Goal: Check status: Check status

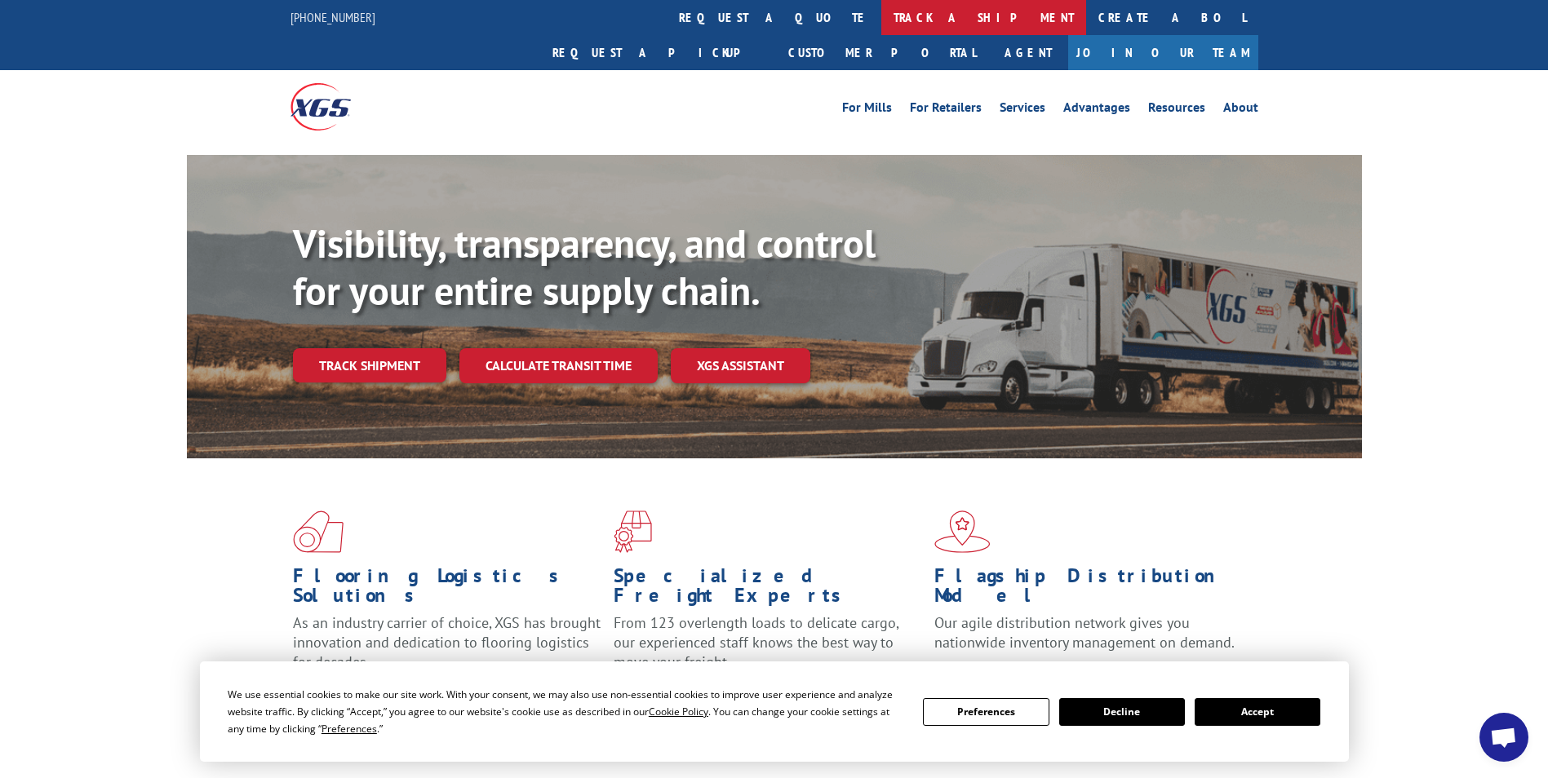
click at [881, 18] on link "track a shipment" at bounding box center [983, 17] width 205 height 35
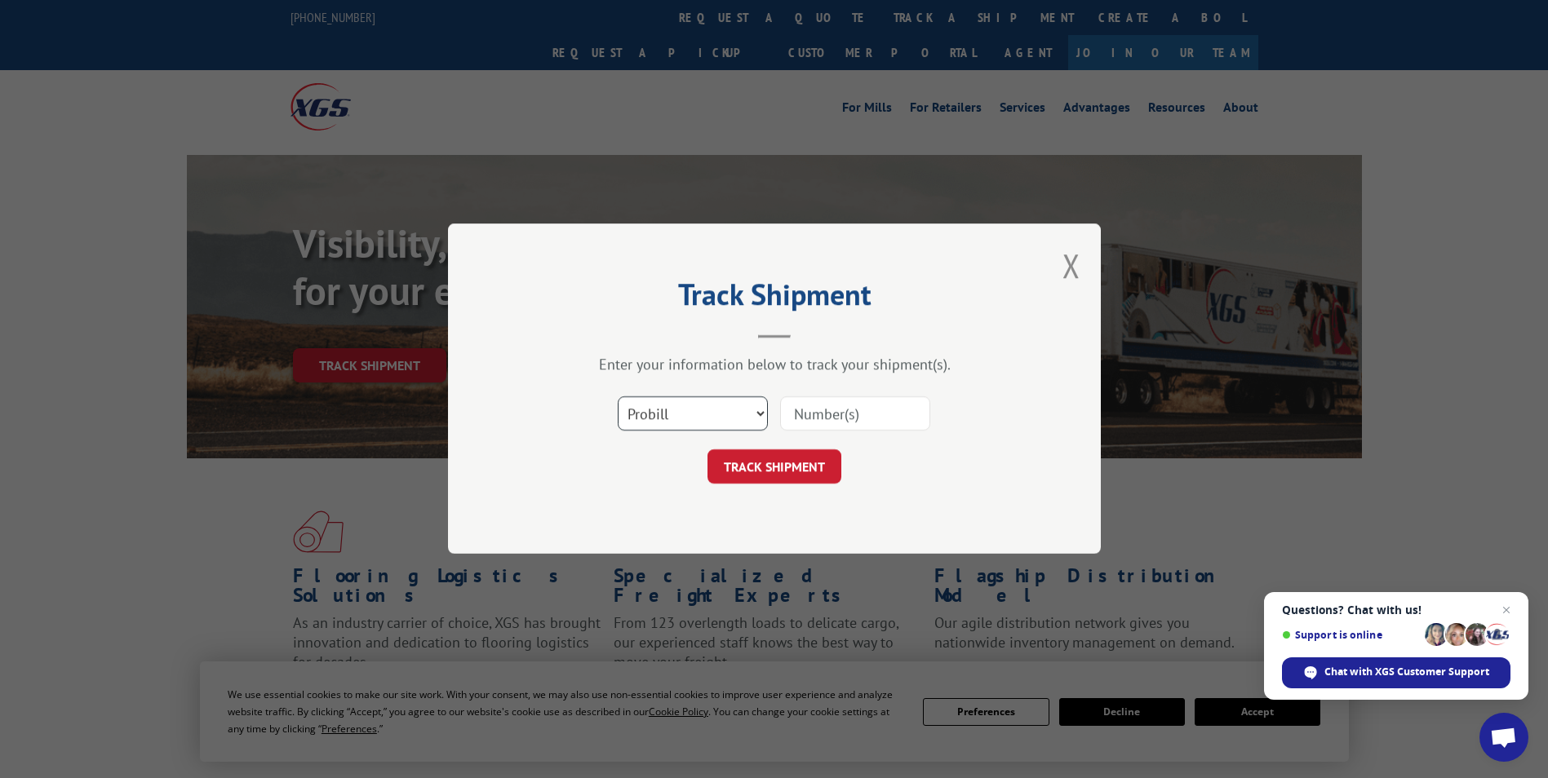
click at [760, 412] on select "Select category... Probill BOL PO" at bounding box center [693, 414] width 150 height 34
select select "bol"
click at [618, 397] on select "Select category... Probill BOL PO" at bounding box center [693, 414] width 150 height 34
click at [804, 413] on input at bounding box center [855, 414] width 150 height 34
paste input "5999134"
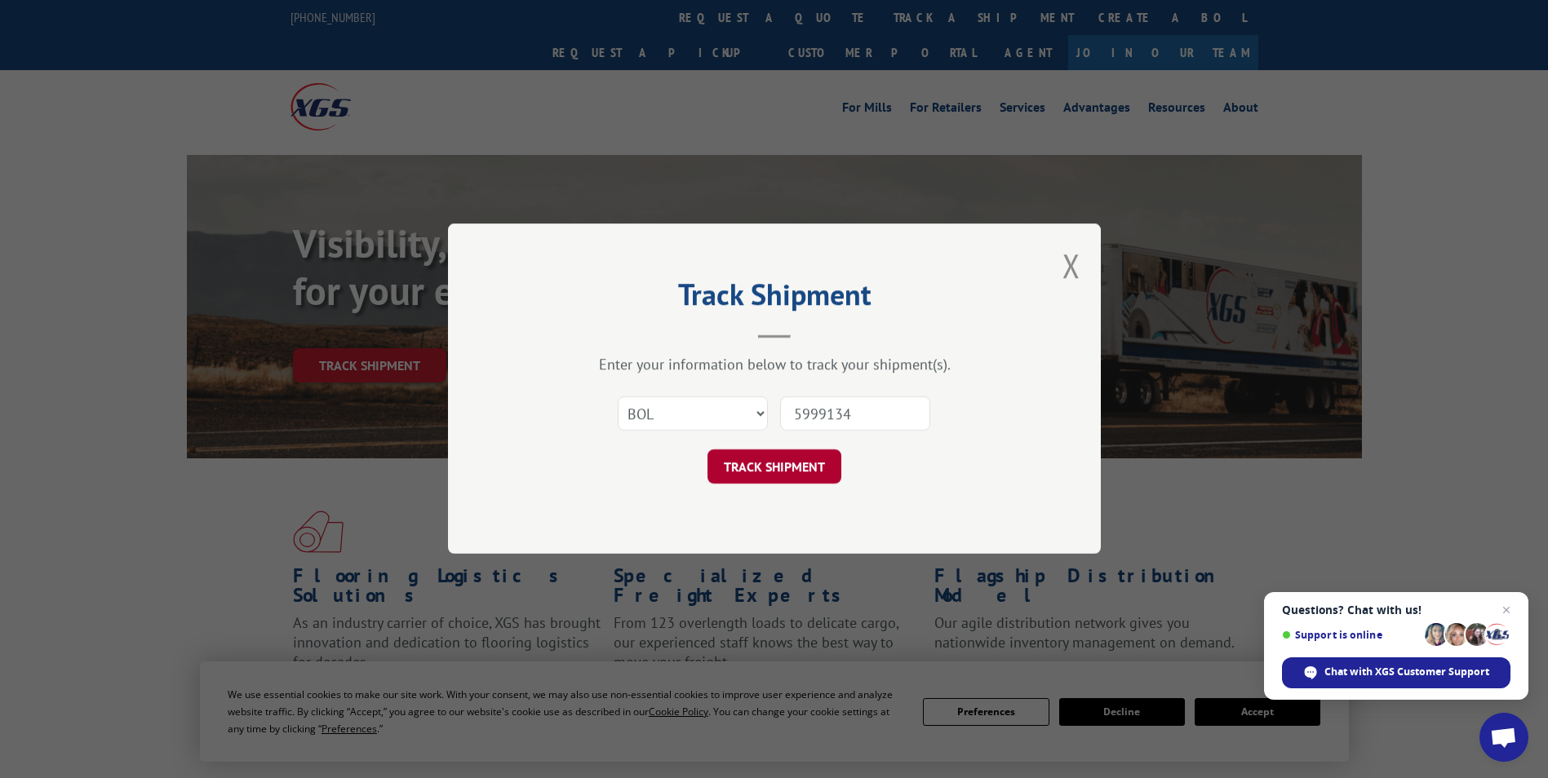
type input "5999134"
click at [775, 470] on button "TRACK SHIPMENT" at bounding box center [774, 467] width 134 height 34
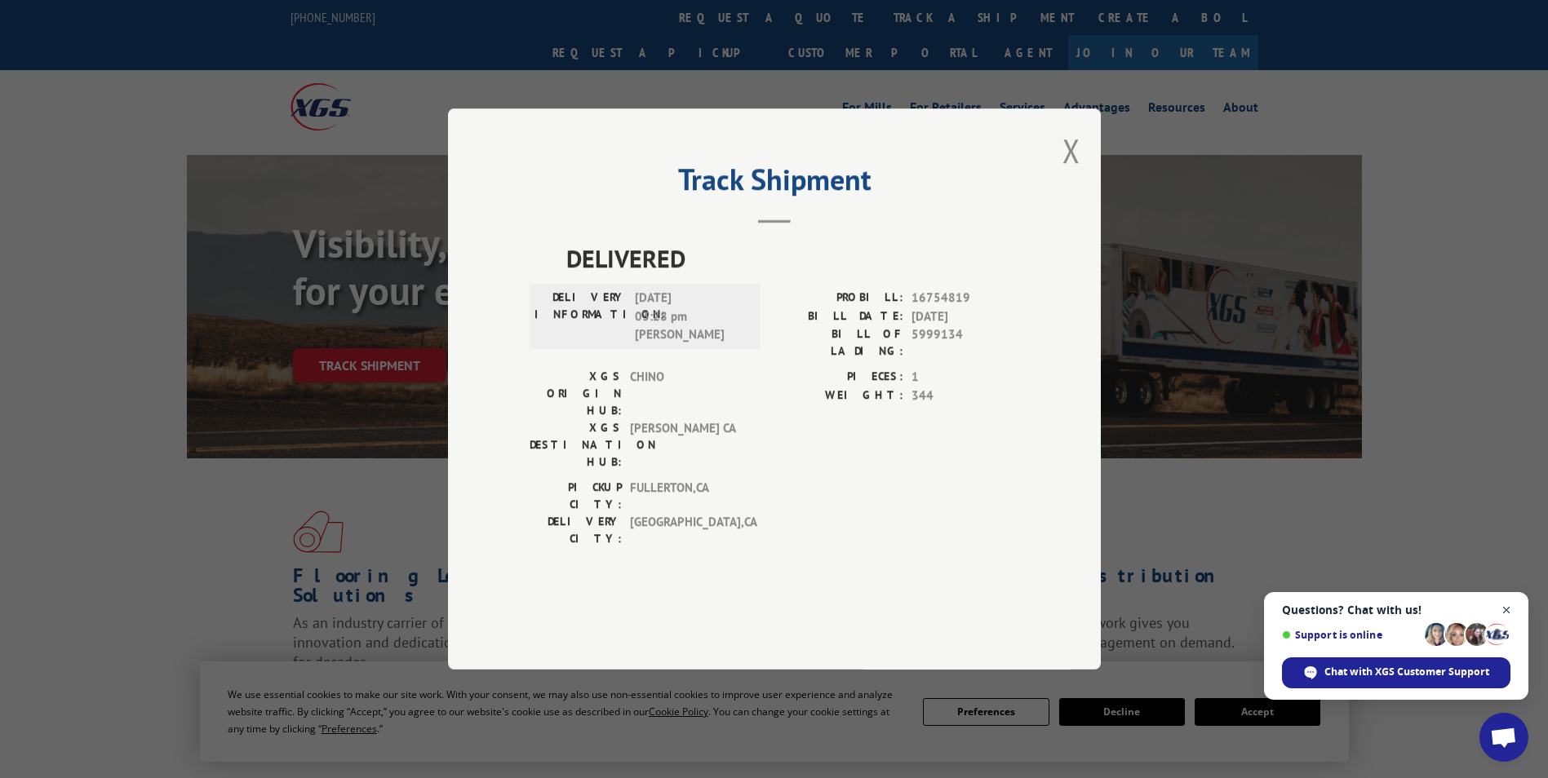
click at [1504, 611] on span "Open chat" at bounding box center [1506, 610] width 20 height 20
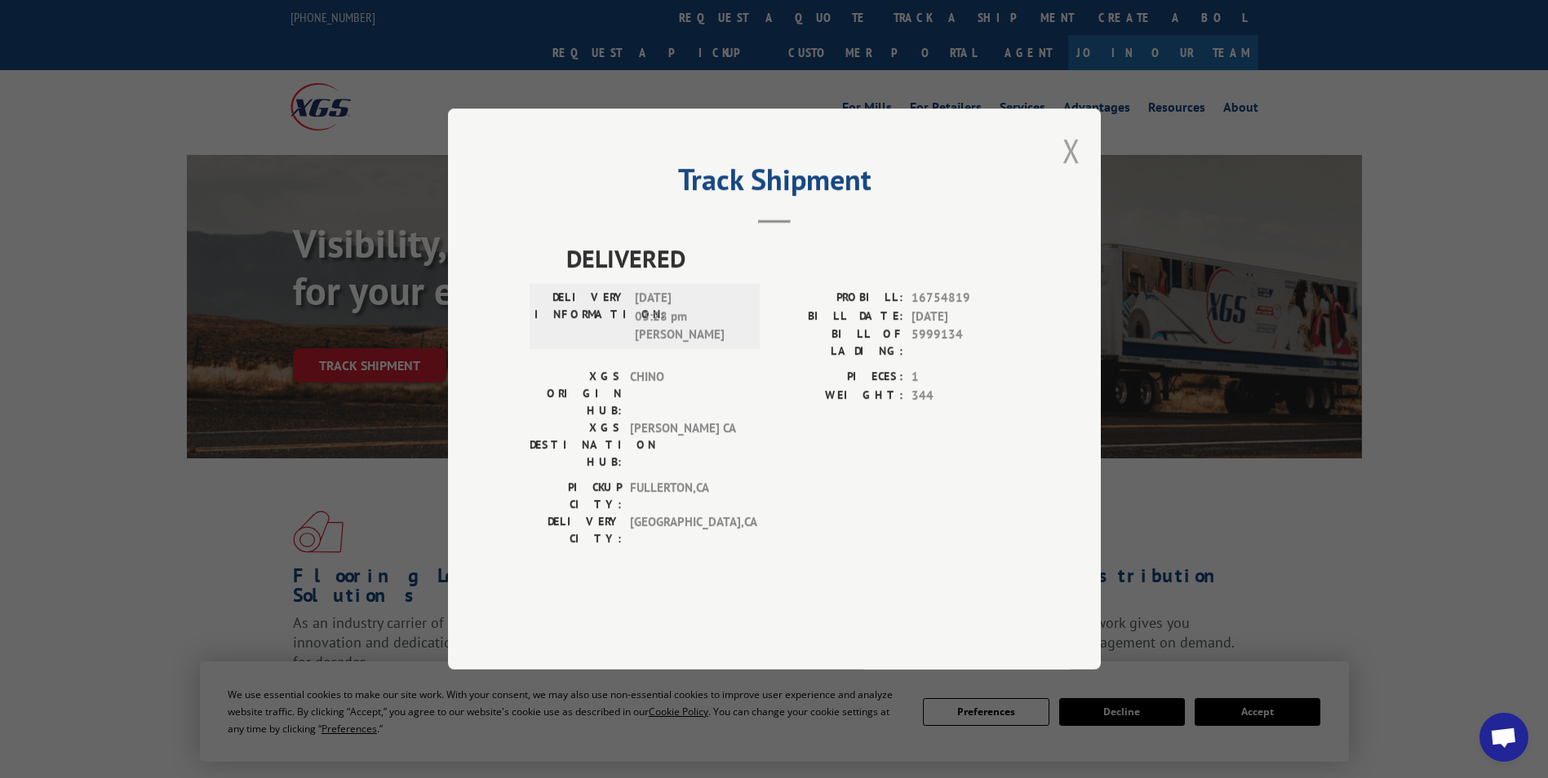
click at [1072, 172] on button "Close modal" at bounding box center [1071, 150] width 18 height 43
